Goal: Task Accomplishment & Management: Complete application form

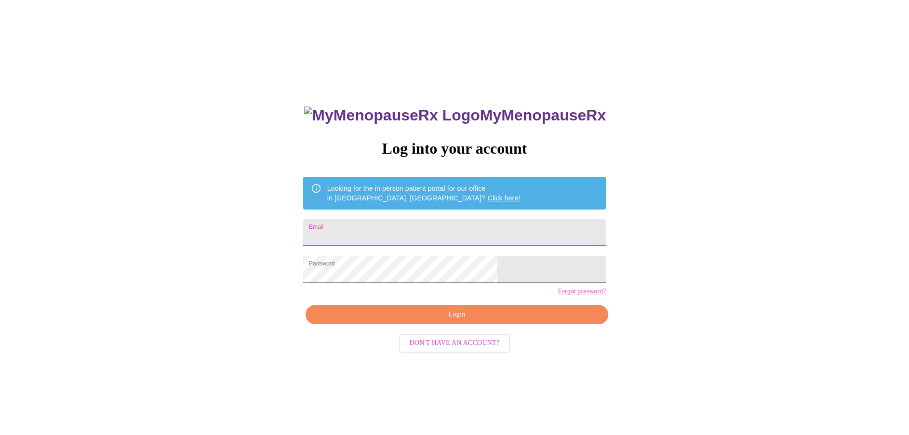
click at [425, 230] on input "Email" at bounding box center [454, 232] width 303 height 27
type input "[EMAIL_ADDRESS][DOMAIN_NAME]"
click at [638, 213] on div "MyMenopauseRx Log into your account Looking for the in person patient portal fo…" at bounding box center [455, 265] width 902 height 523
click at [464, 321] on span "Login" at bounding box center [457, 315] width 281 height 12
click at [464, 335] on div "MyMenopauseRx Log into your account Looking for the in person patient portal fo…" at bounding box center [455, 308] width 322 height 435
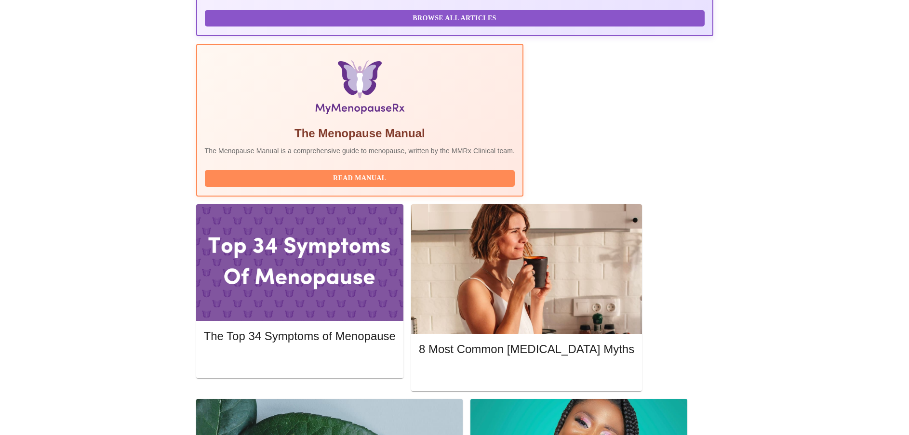
scroll to position [271, 0]
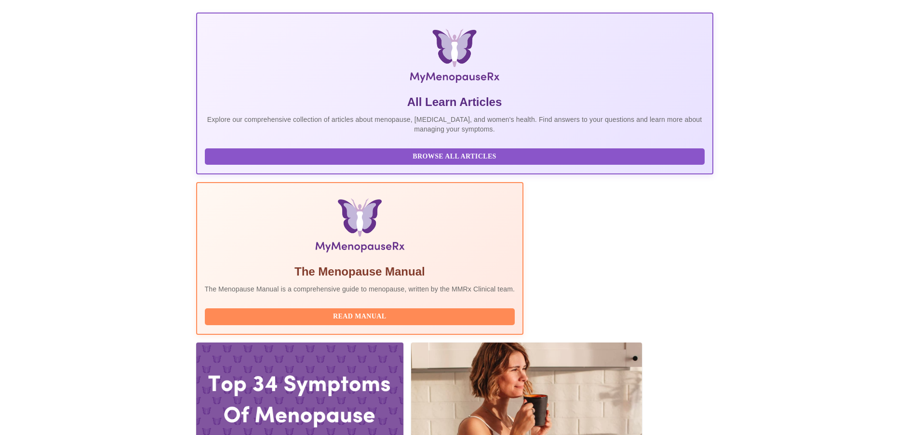
scroll to position [126, 0]
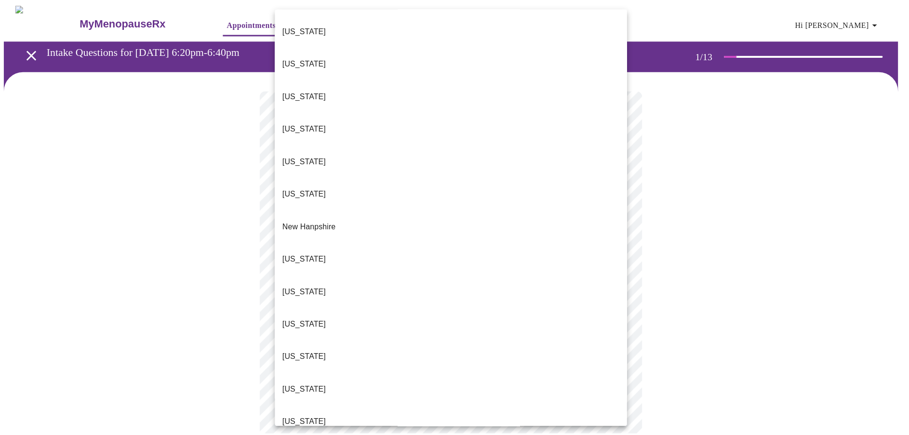
scroll to position [723, 0]
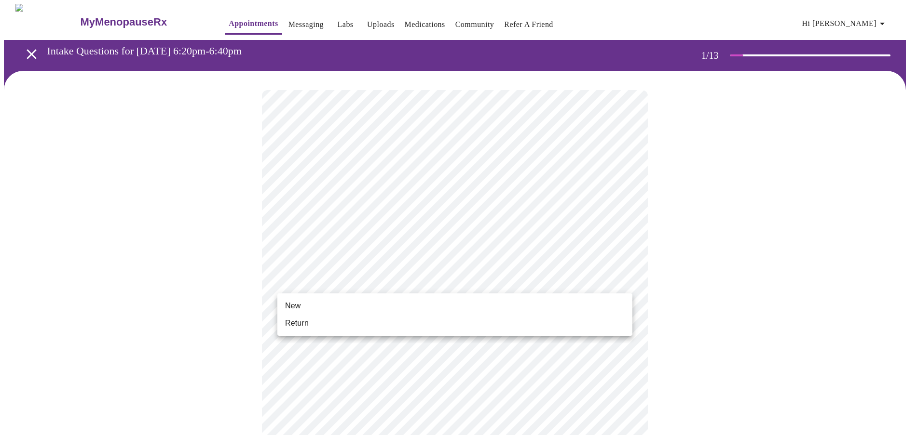
click at [391, 279] on body "MyMenopauseRx Appointments Messaging Labs Uploads Medications Community Refer a…" at bounding box center [458, 441] width 909 height 875
click at [370, 321] on li "Return" at bounding box center [454, 323] width 355 height 17
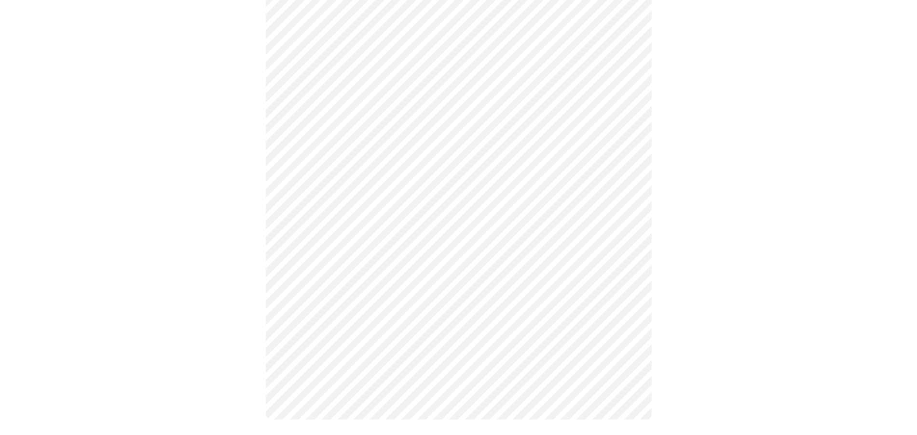
scroll to position [0, 0]
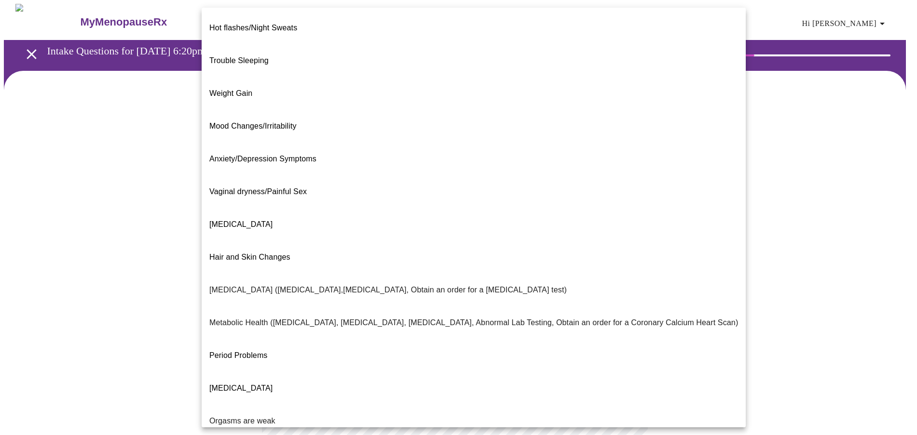
click at [453, 197] on body "MyMenopauseRx Appointments Messaging Labs Uploads Medications Community Refer a…" at bounding box center [458, 294] width 909 height 580
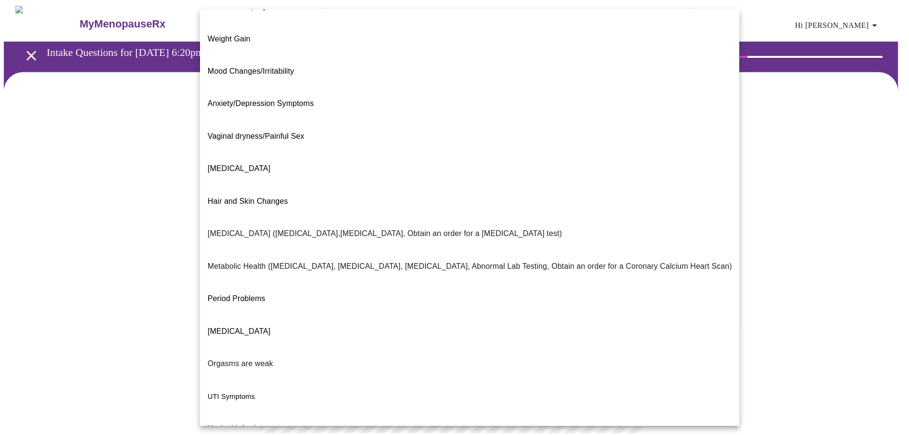
scroll to position [64, 0]
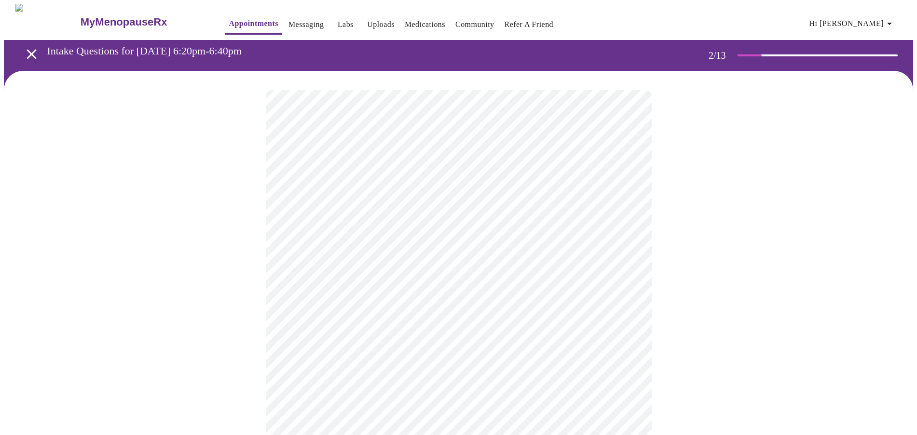
click at [409, 298] on body "MyMenopauseRx Appointments Messaging Labs Uploads Medications Community Refer a…" at bounding box center [458, 291] width 909 height 574
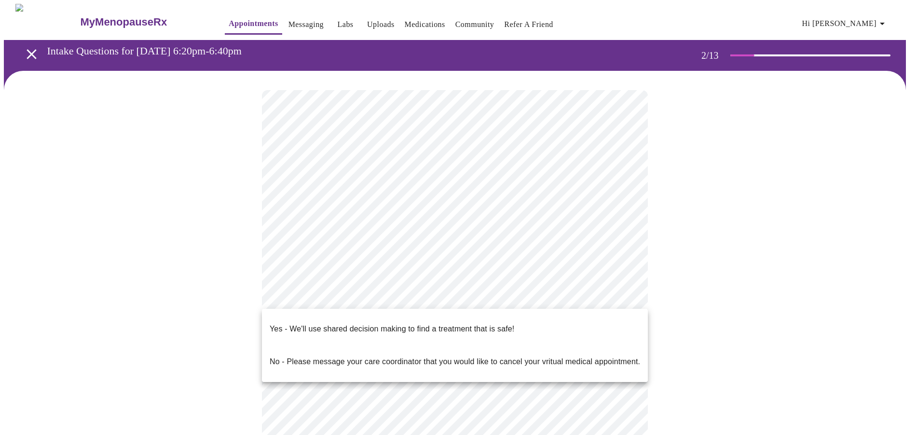
click at [397, 324] on p "Yes - We'll use shared decision making to find a treatment that is safe!" at bounding box center [392, 330] width 244 height 12
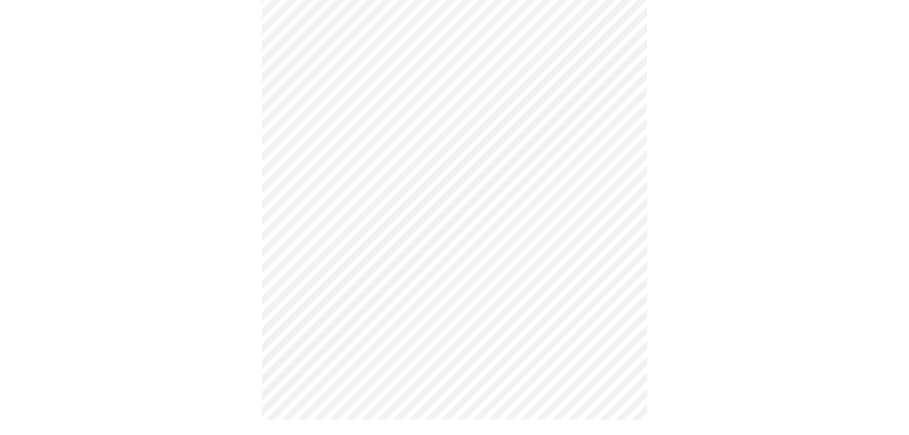
scroll to position [0, 0]
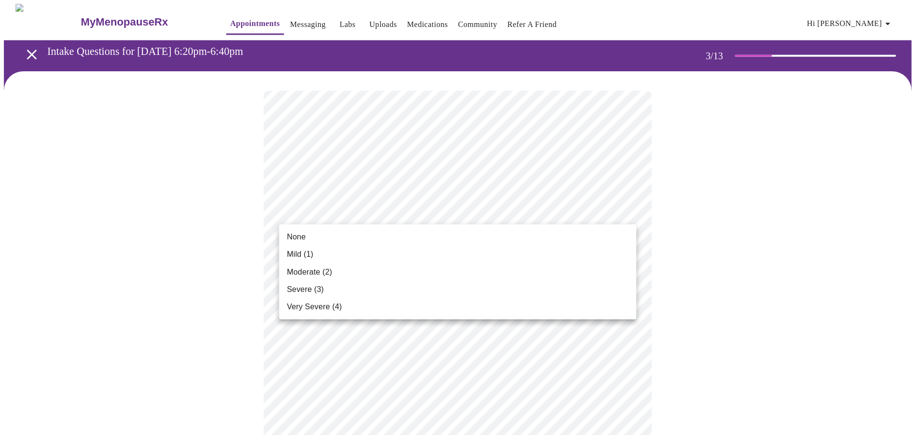
click at [519, 208] on div at bounding box center [458, 217] width 917 height 435
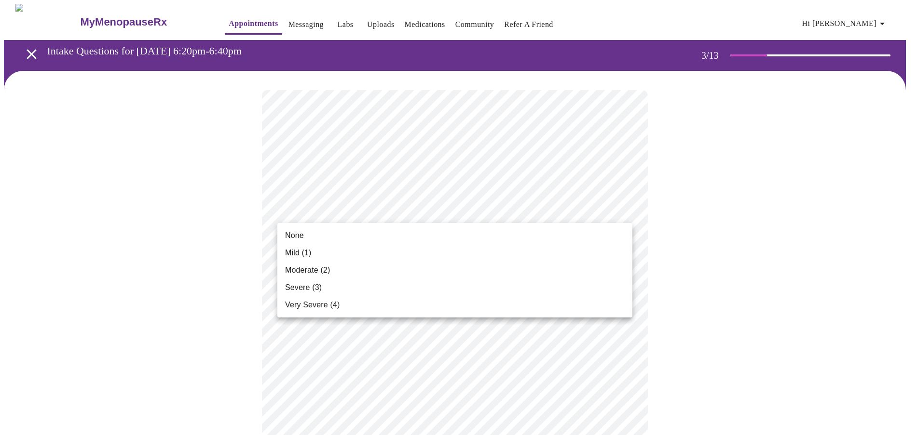
click at [499, 244] on li "Mild (1)" at bounding box center [454, 252] width 355 height 17
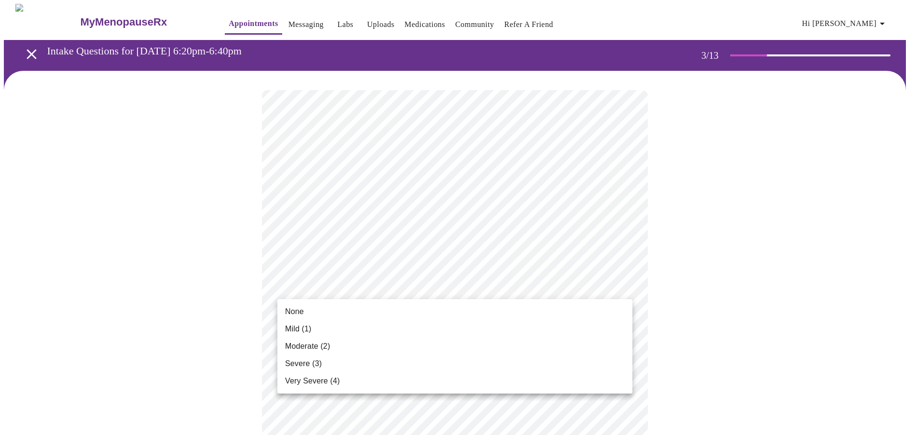
click at [459, 302] on ul "None Mild (1) Moderate (2) Severe (3) Very Severe (4)" at bounding box center [454, 346] width 355 height 95
click at [399, 311] on li "None" at bounding box center [454, 311] width 355 height 17
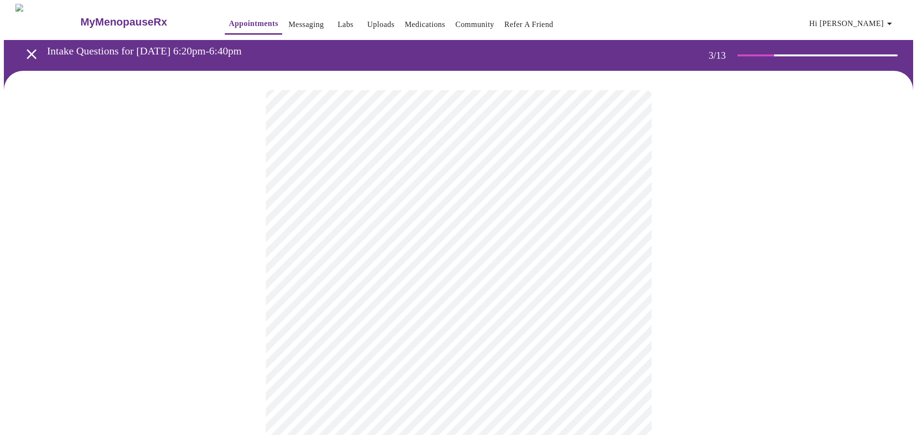
click at [399, 311] on li "None" at bounding box center [455, 307] width 266 height 10
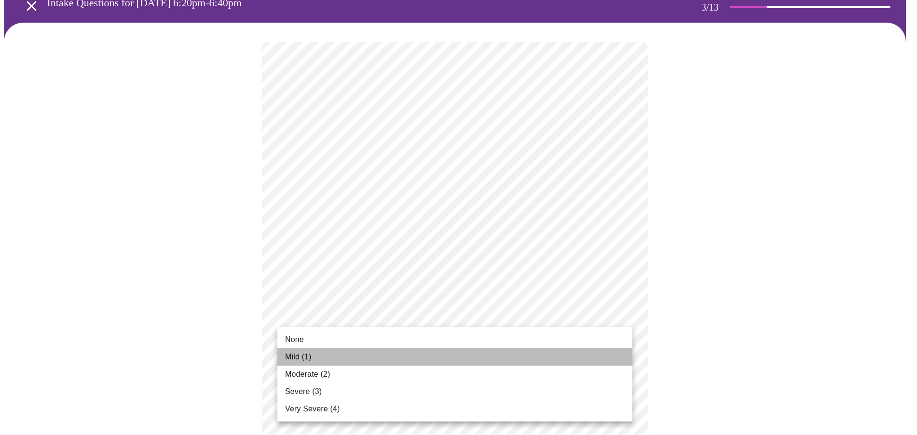
click at [383, 354] on li "Mild (1)" at bounding box center [454, 357] width 355 height 17
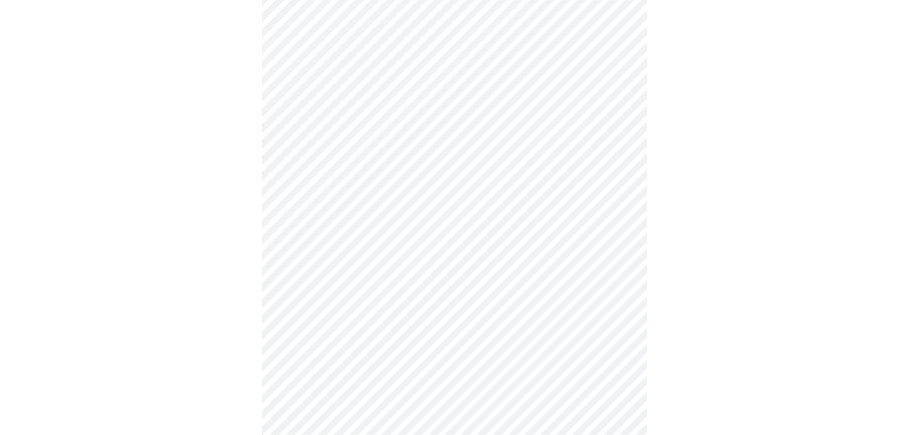
scroll to position [241, 0]
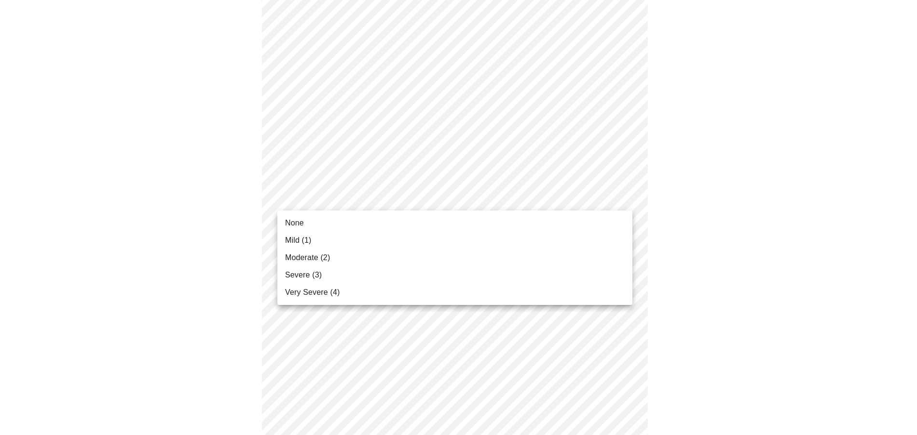
click at [393, 195] on body "MyMenopauseRx Appointments Messaging Labs Uploads Medications Community Refer a…" at bounding box center [458, 384] width 909 height 1242
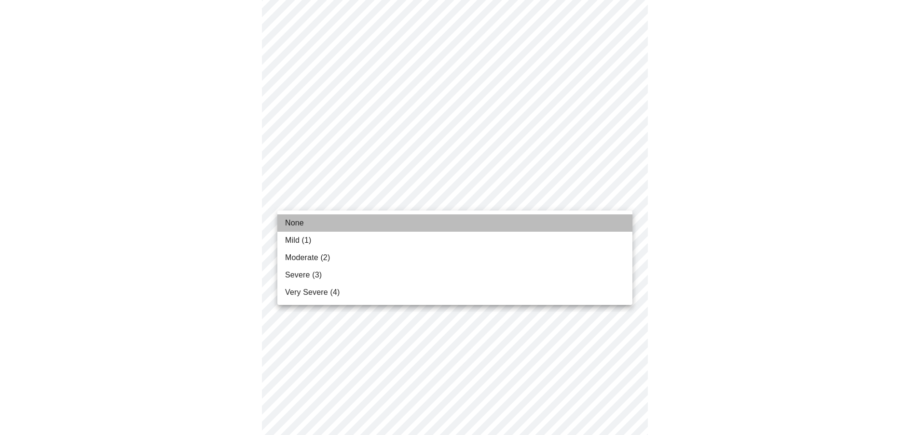
click at [374, 225] on li "None" at bounding box center [454, 223] width 355 height 17
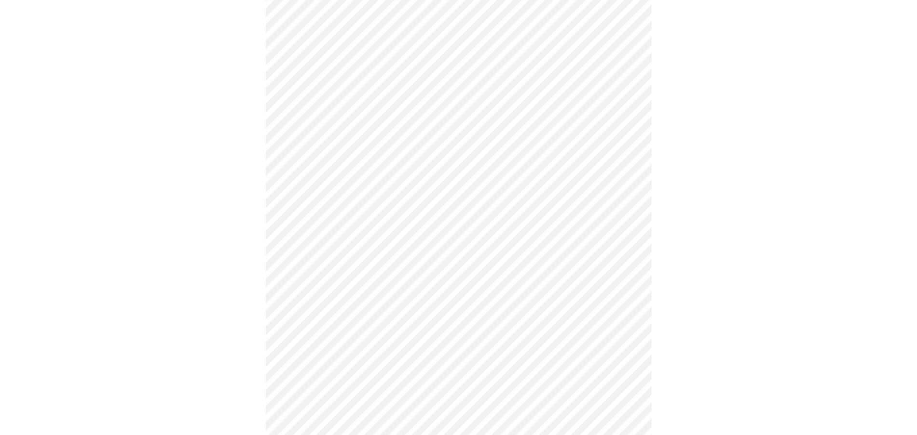
click at [390, 262] on body "MyMenopauseRx Appointments Messaging Labs Uploads Medications Community Refer a…" at bounding box center [458, 377] width 909 height 1229
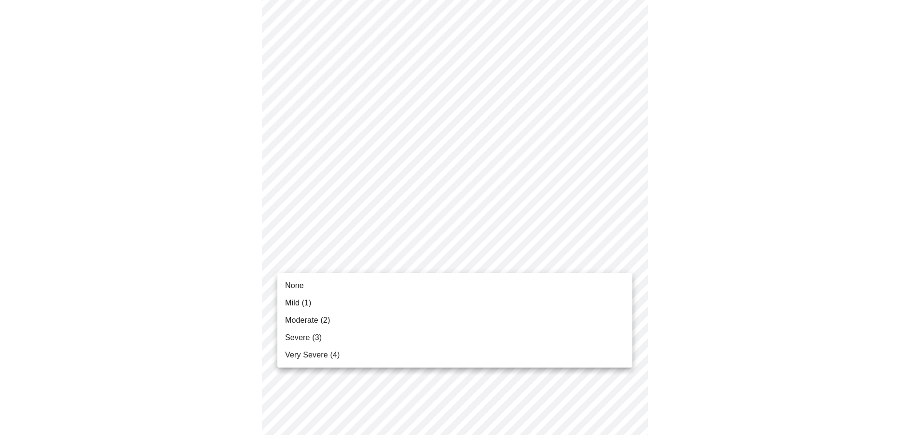
click at [387, 277] on ul "None Mild (1) Moderate (2) Severe (3) Very Severe (4)" at bounding box center [454, 320] width 355 height 95
click at [385, 284] on li "None" at bounding box center [454, 285] width 355 height 17
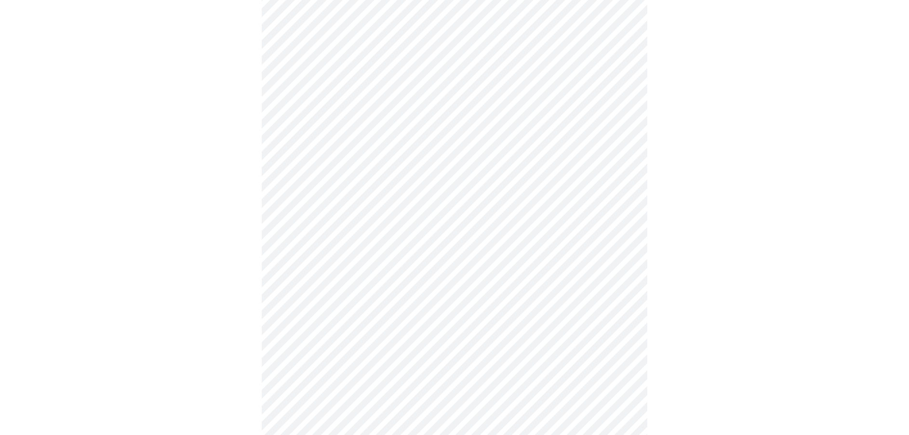
click at [385, 284] on li "None" at bounding box center [455, 281] width 266 height 10
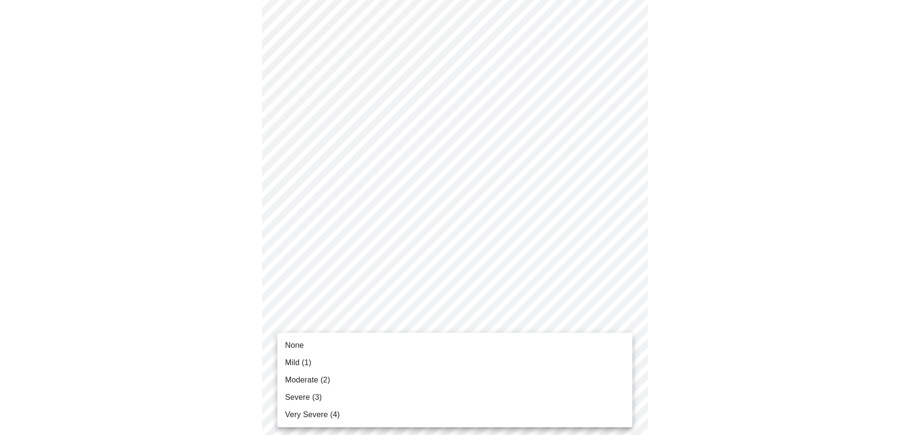
click at [382, 316] on body "MyMenopauseRx Appointments Messaging Labs Uploads Medications Community Refer a…" at bounding box center [458, 370] width 909 height 1215
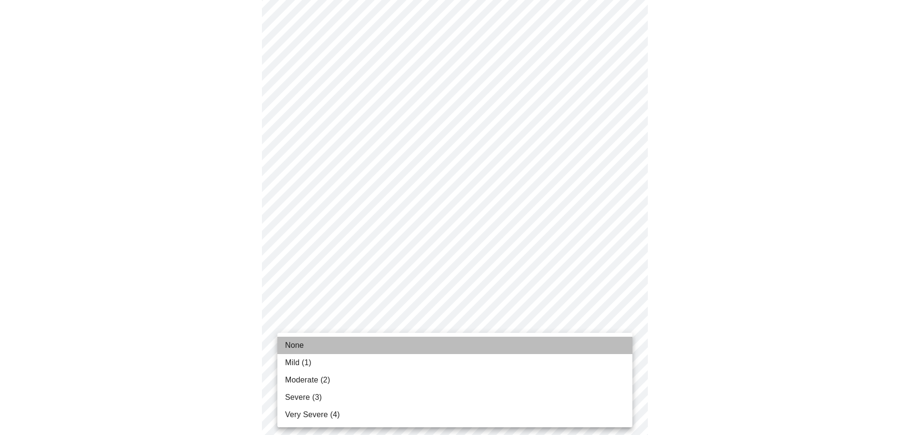
click at [381, 339] on li "None" at bounding box center [454, 345] width 355 height 17
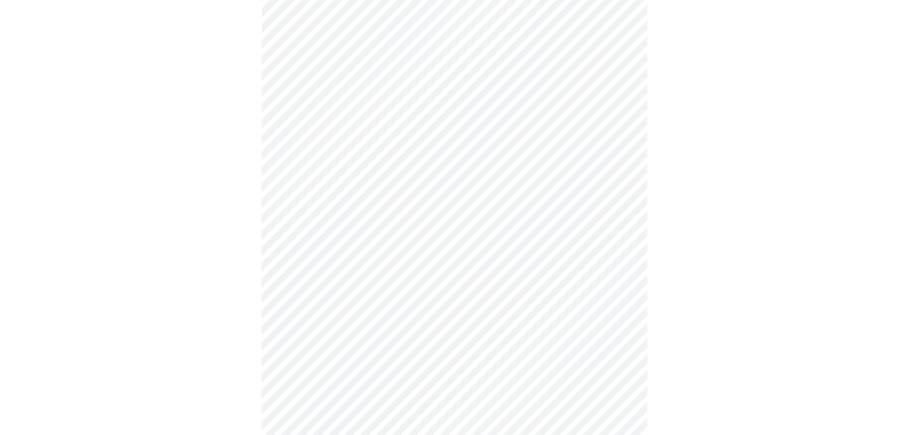
click at [141, 281] on div at bounding box center [455, 397] width 902 height 1135
click at [592, 208] on body "MyMenopauseRx Appointments Messaging Labs Uploads Medications Community Refer a…" at bounding box center [455, 171] width 902 height 1202
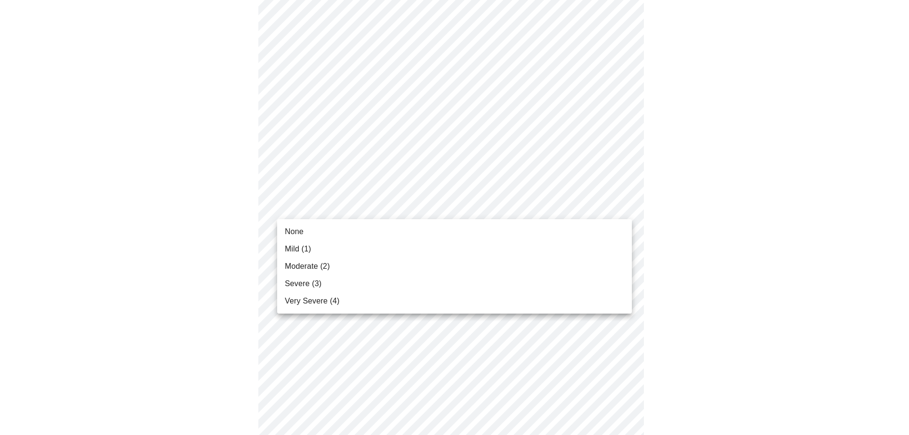
click at [592, 208] on body "MyMenopauseRx Appointments Messaging Labs Uploads Medications Community Refer a…" at bounding box center [455, 171] width 902 height 1202
click at [550, 226] on li "None" at bounding box center [454, 231] width 355 height 17
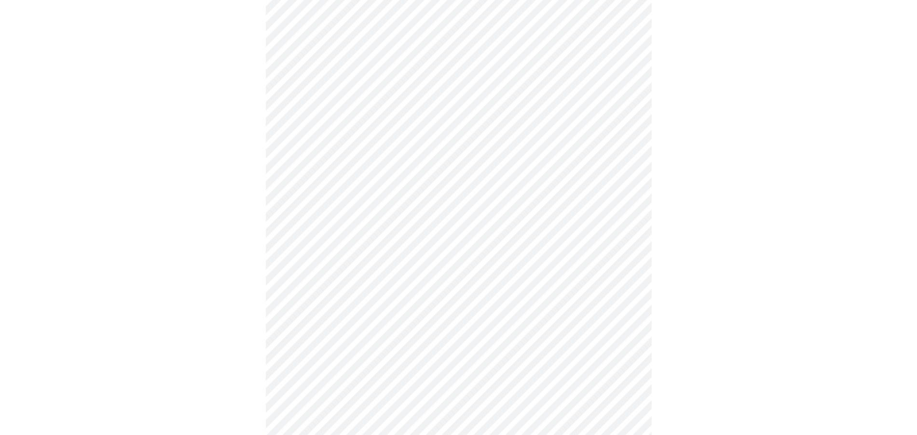
click at [513, 284] on body "MyMenopauseRx Appointments Messaging Labs Uploads Medications Community Refer a…" at bounding box center [458, 164] width 909 height 1188
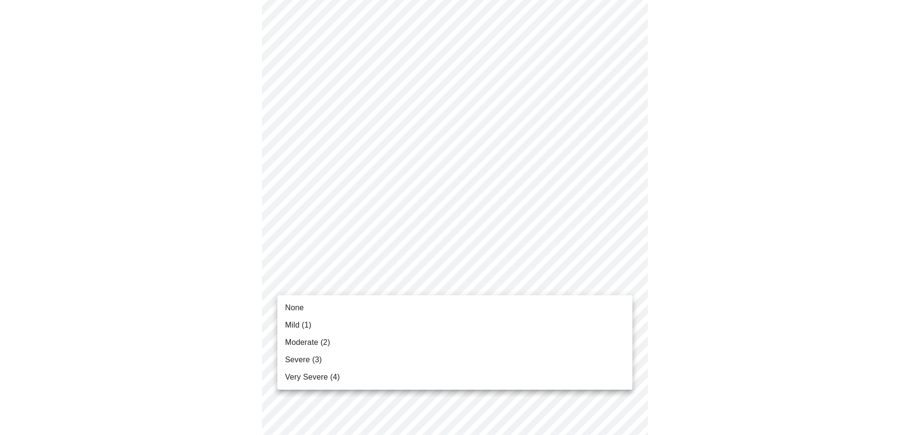
click at [477, 306] on li "None" at bounding box center [454, 307] width 355 height 17
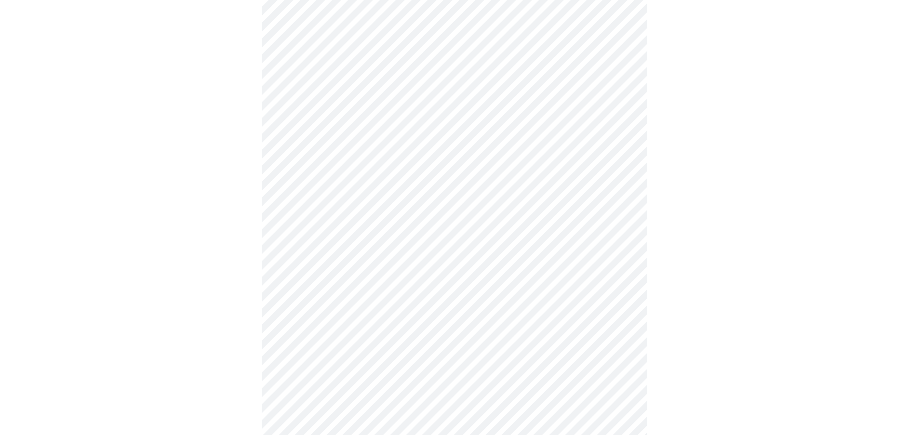
scroll to position [482, 0]
click at [473, 313] on body "MyMenopauseRx Appointments Messaging Labs Uploads Medications Community Refer a…" at bounding box center [455, 109] width 902 height 1175
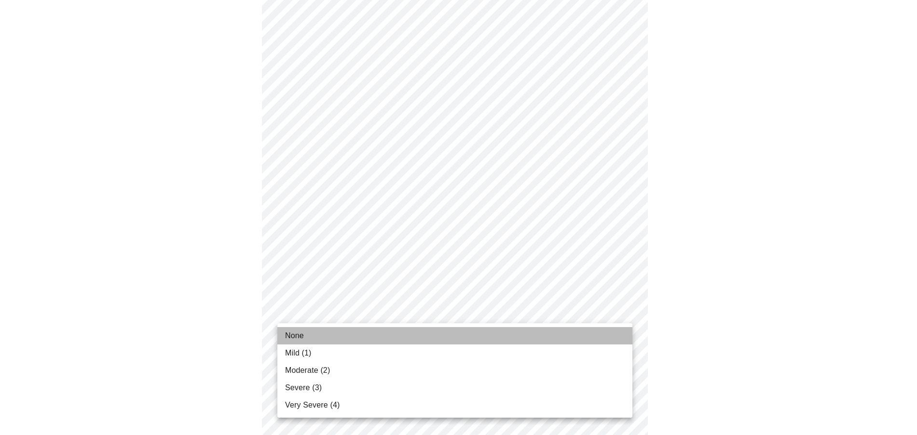
click at [446, 328] on li "None" at bounding box center [454, 335] width 355 height 17
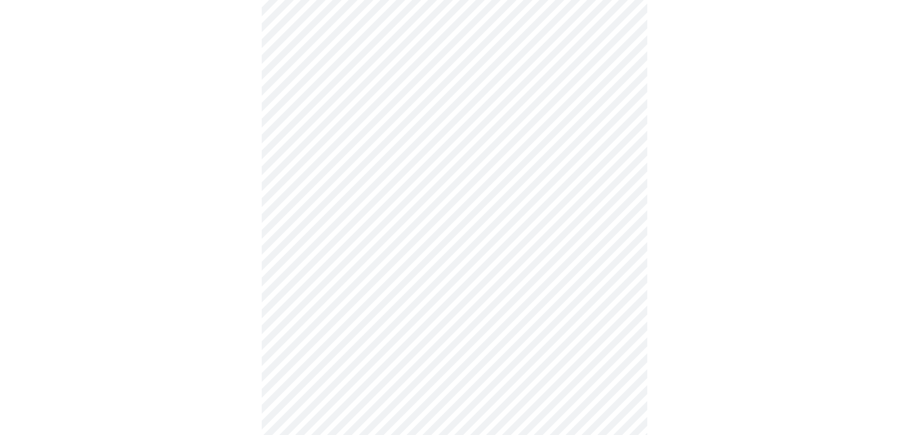
scroll to position [675, 0]
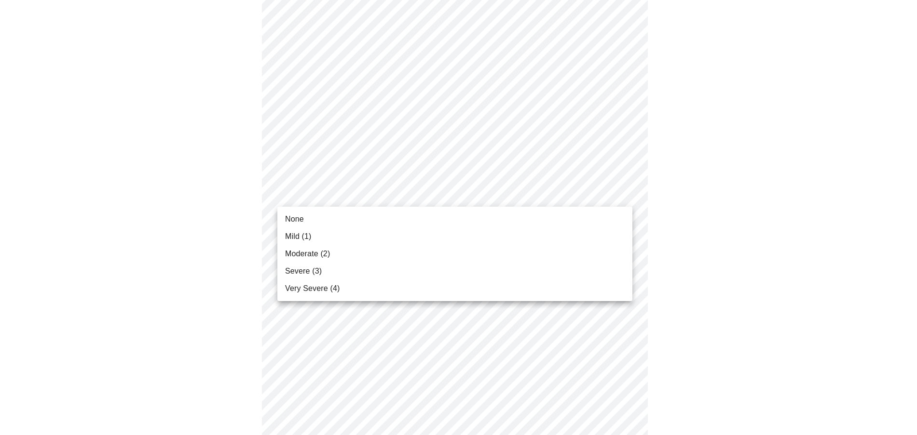
click at [484, 215] on li "None" at bounding box center [454, 219] width 355 height 17
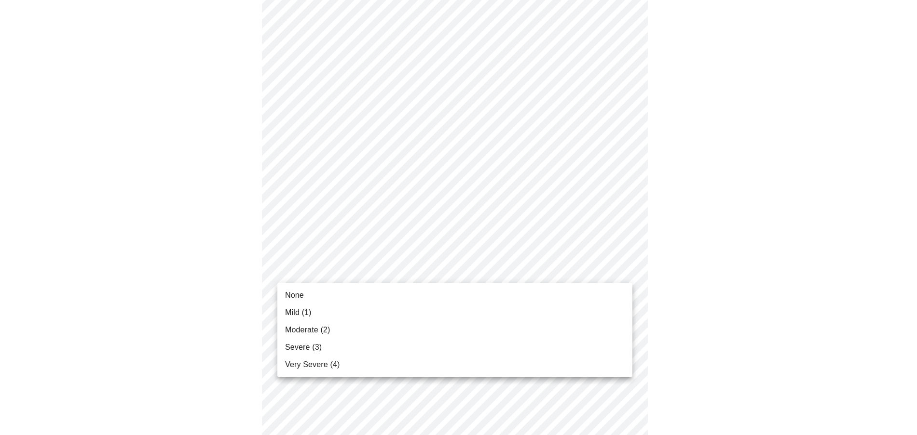
click at [468, 290] on li "None" at bounding box center [454, 295] width 355 height 17
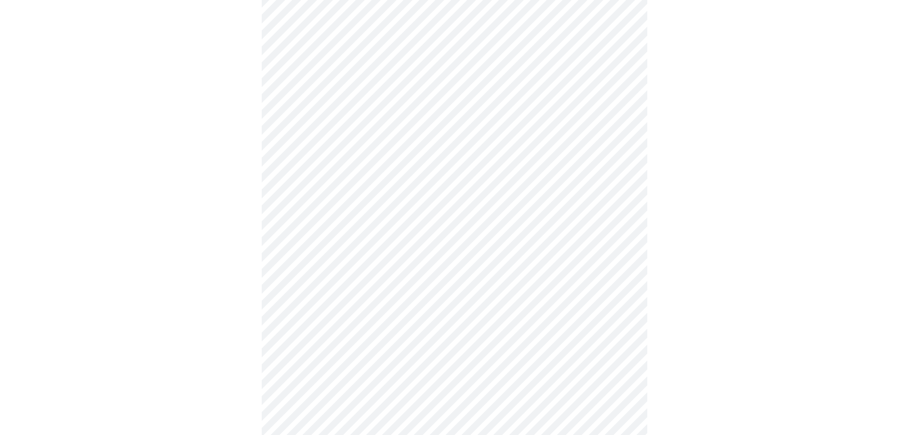
scroll to position [338, 0]
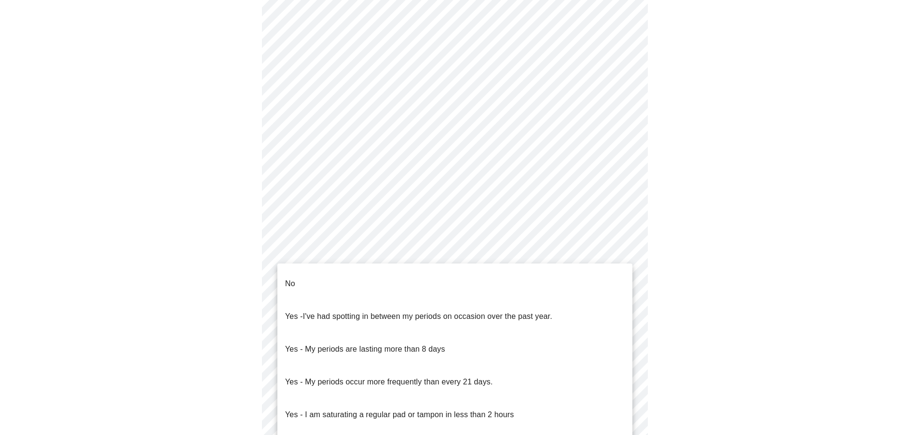
click at [503, 246] on body "MyMenopauseRx Appointments Messaging Labs Uploads Medications Community Refer a…" at bounding box center [458, 142] width 909 height 952
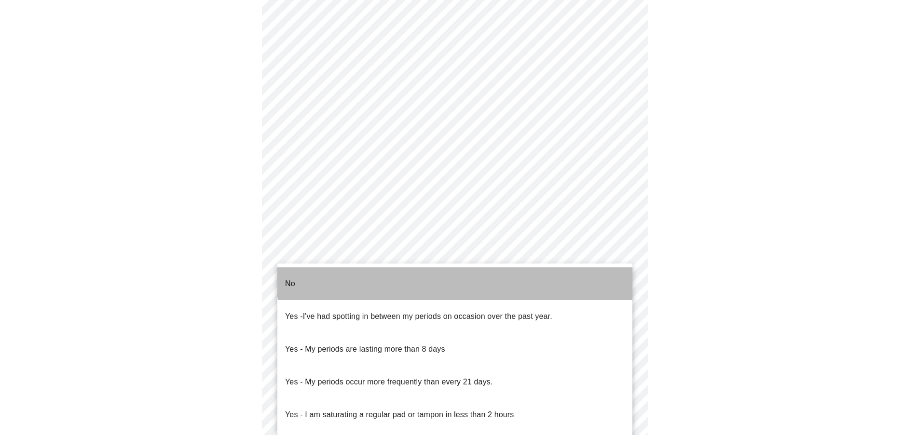
click at [472, 273] on li "No" at bounding box center [454, 284] width 355 height 33
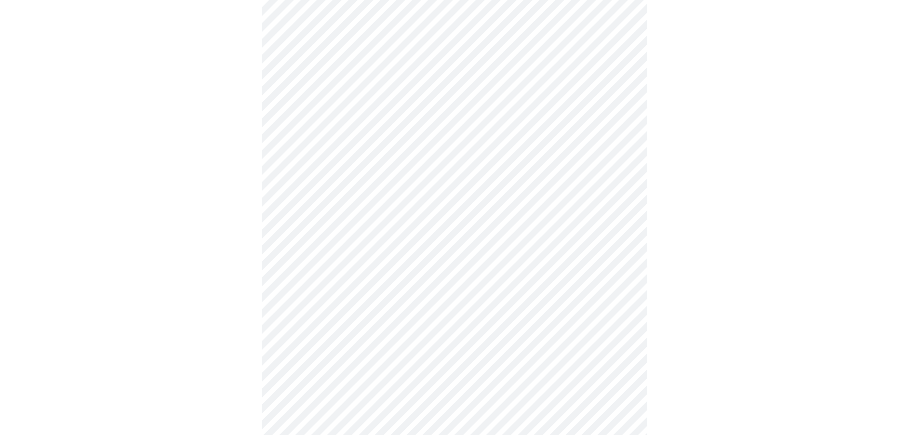
click at [455, 325] on body "MyMenopauseRx Appointments Messaging Labs Uploads Medications Community Refer a…" at bounding box center [455, 139] width 902 height 946
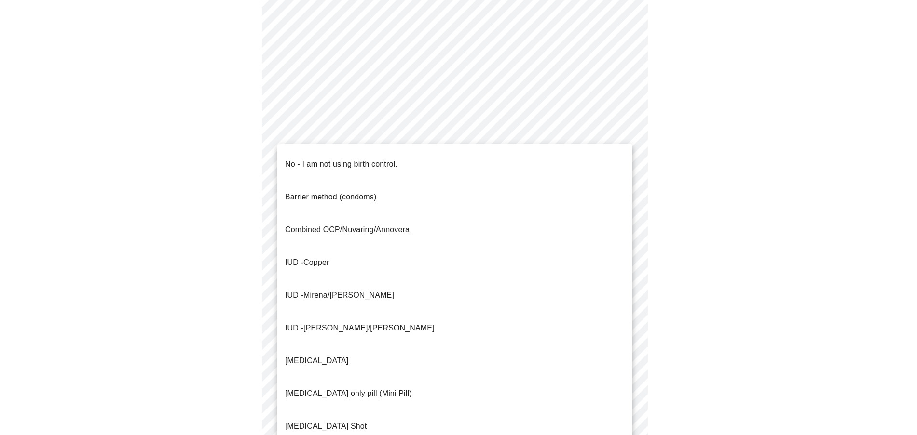
click at [454, 162] on li "No - I am not using birth control." at bounding box center [454, 164] width 355 height 33
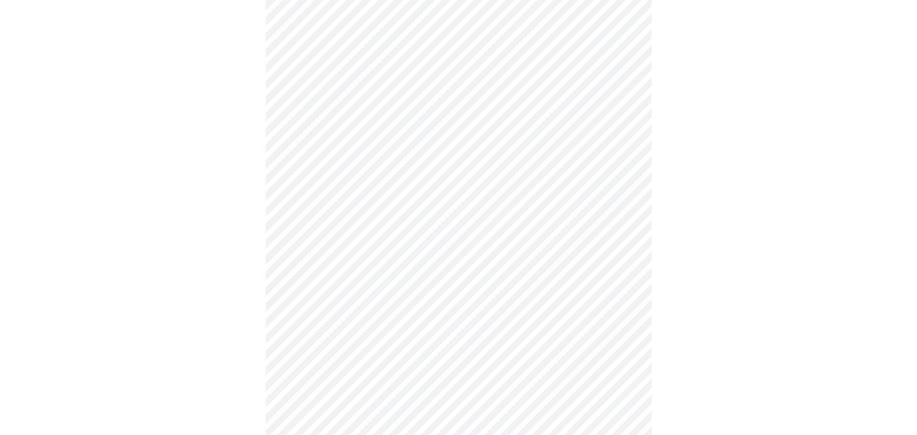
scroll to position [505, 0]
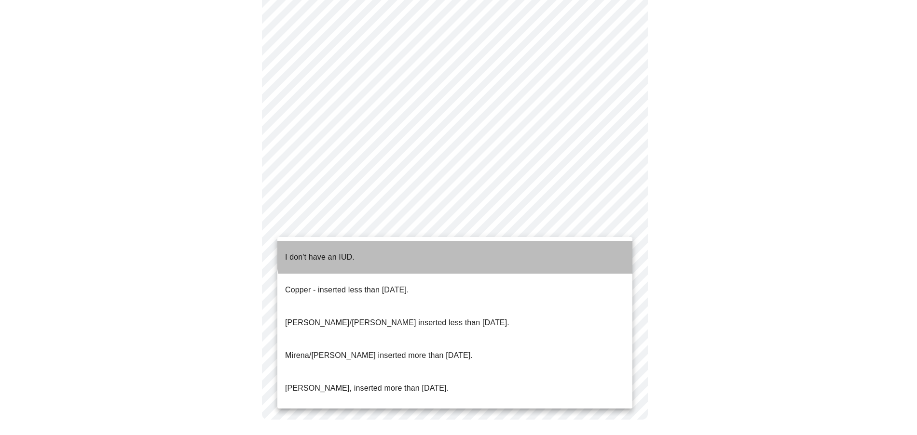
click at [474, 242] on li "I don't have an IUD." at bounding box center [454, 257] width 355 height 33
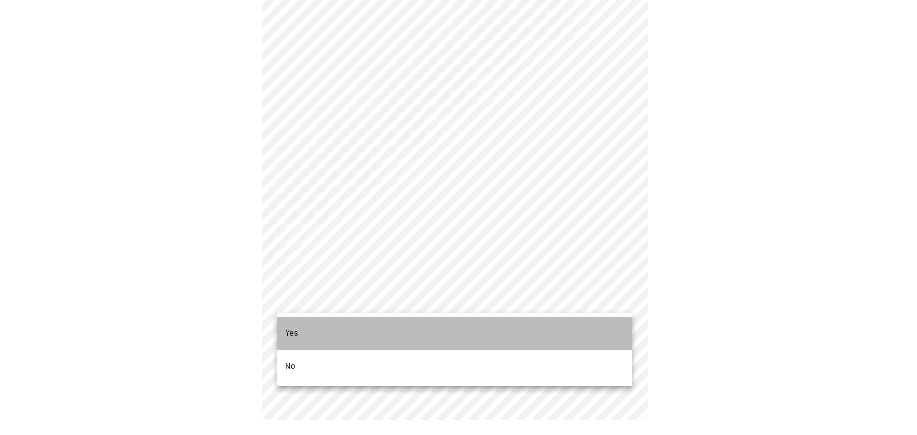
click at [454, 321] on li "Yes" at bounding box center [454, 333] width 355 height 33
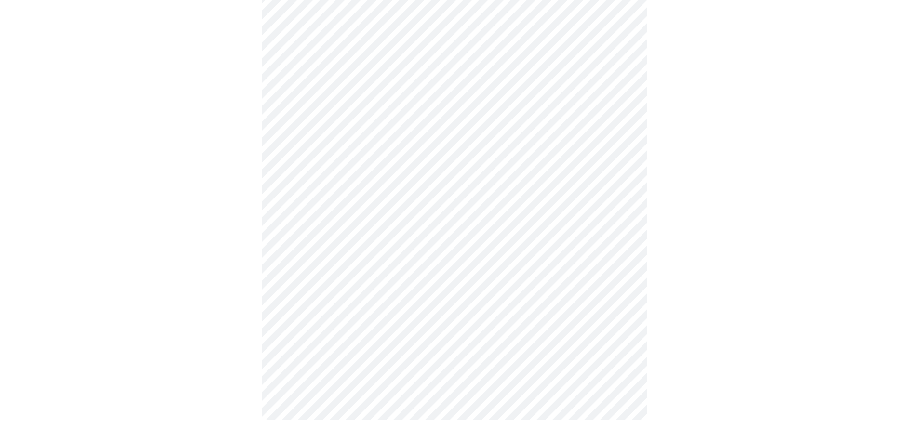
scroll to position [0, 0]
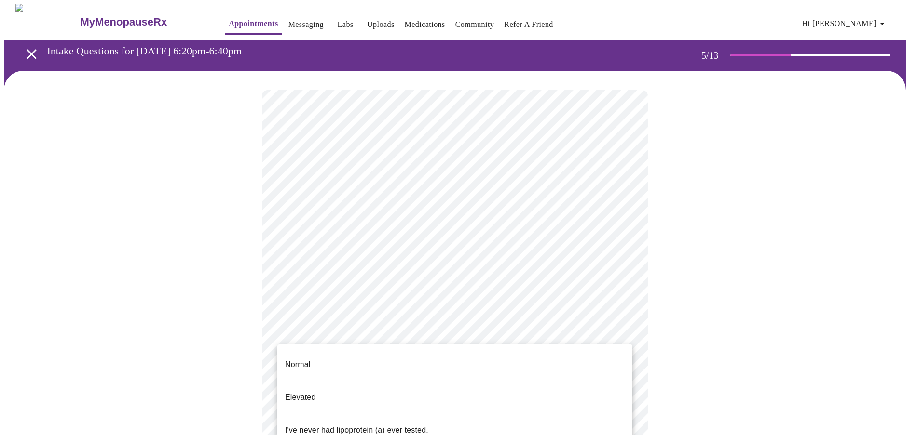
click at [453, 333] on body "MyMenopauseRx Appointments Messaging Labs Uploads Medications Community Refer a…" at bounding box center [458, 360] width 909 height 713
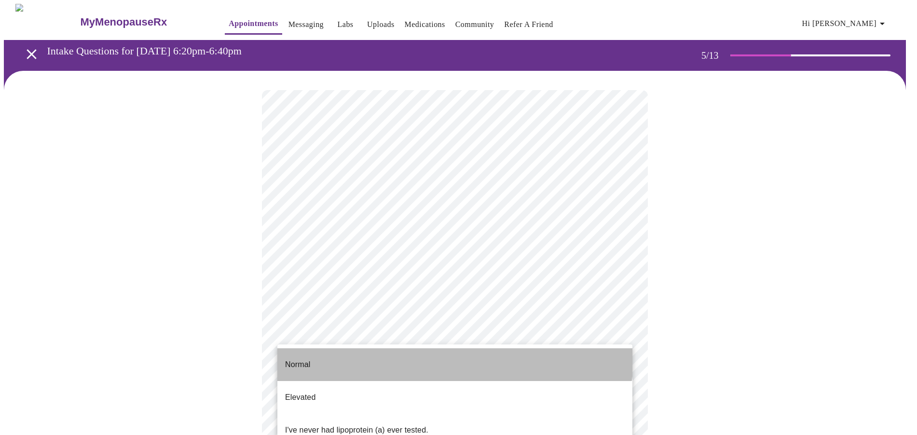
click at [435, 353] on li "Normal" at bounding box center [454, 365] width 355 height 33
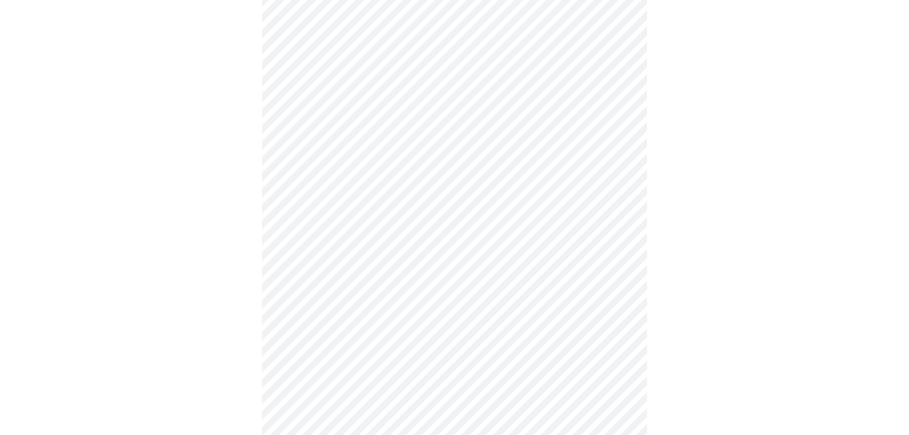
scroll to position [2540, 0]
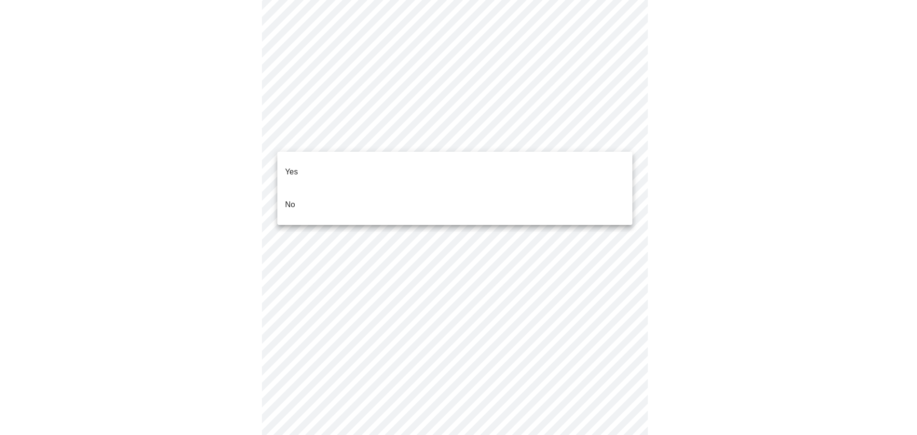
click at [465, 189] on li "No" at bounding box center [454, 205] width 355 height 33
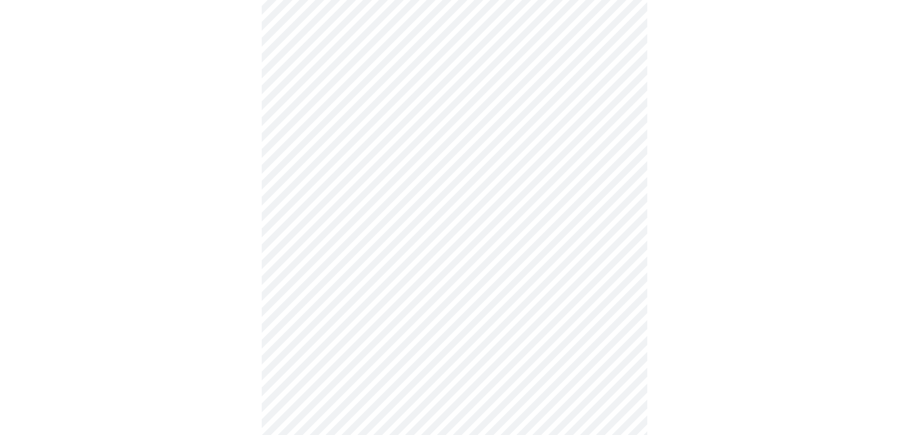
scroll to position [723, 0]
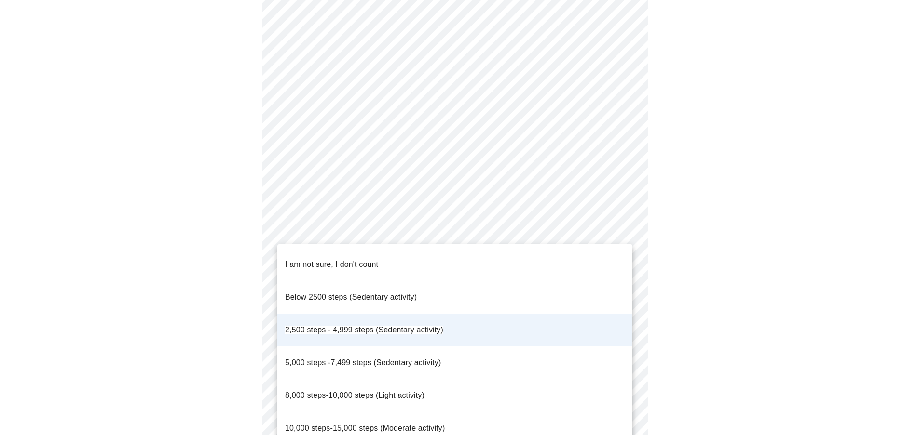
click at [420, 359] on span "5,000 steps -7,499 steps (Sedentary activity)" at bounding box center [363, 363] width 156 height 8
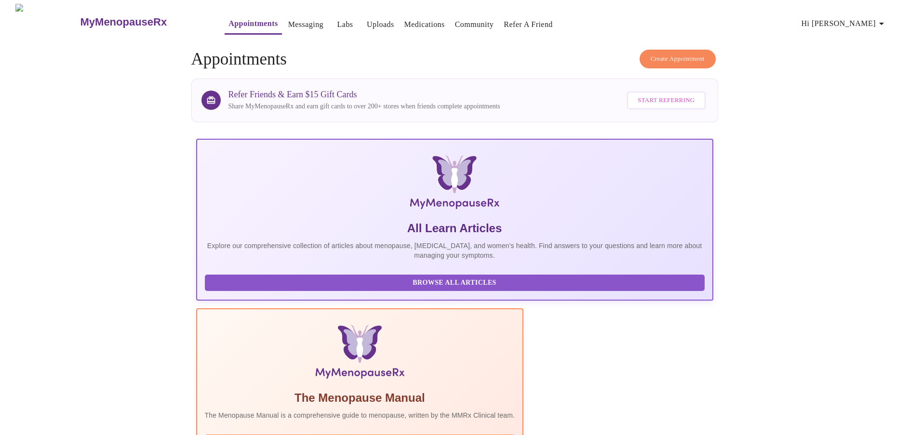
click at [875, 19] on span "Hi [PERSON_NAME]" at bounding box center [845, 24] width 86 height 14
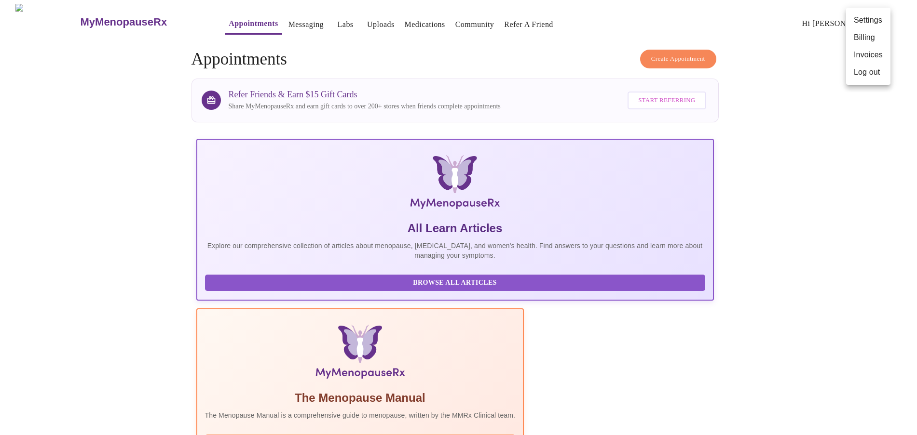
click at [868, 34] on li "Billing" at bounding box center [868, 37] width 44 height 17
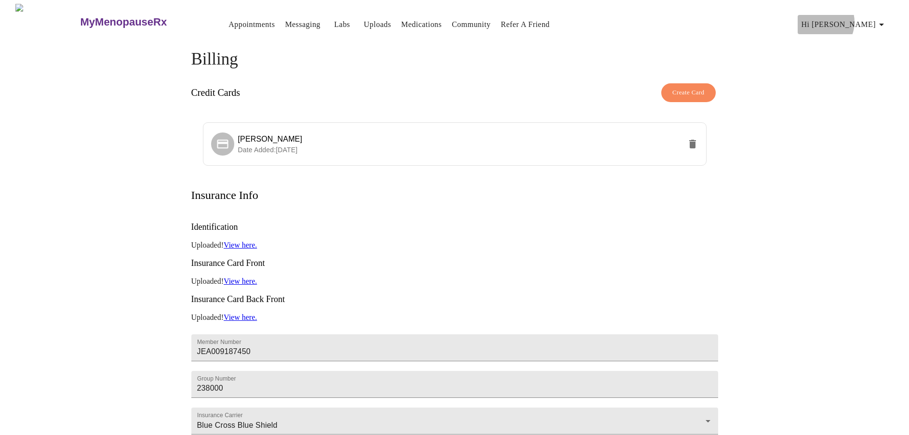
click at [861, 18] on span "Hi [PERSON_NAME]" at bounding box center [845, 25] width 86 height 14
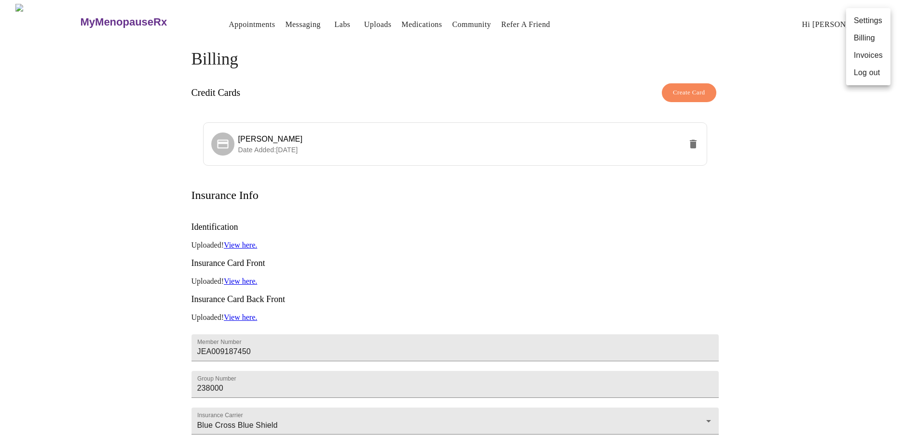
click at [870, 58] on li "Invoices" at bounding box center [868, 55] width 44 height 17
